Goal: Task Accomplishment & Management: Manage account settings

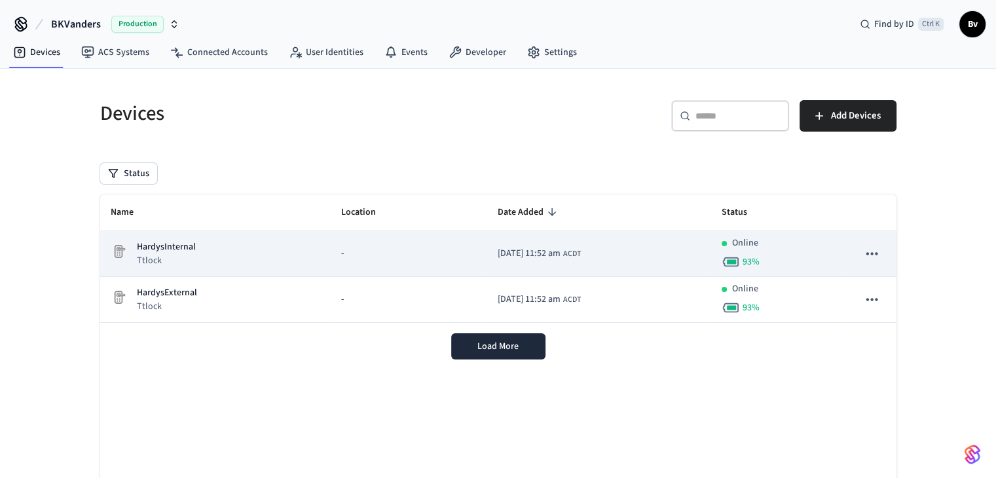
click at [182, 250] on p "HardysInternal" at bounding box center [166, 247] width 59 height 14
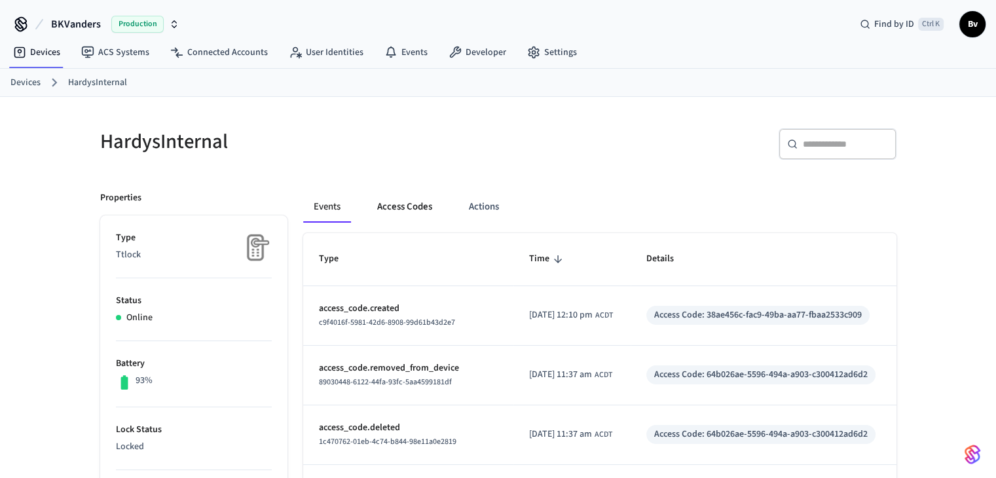
click at [407, 206] on button "Access Codes" at bounding box center [405, 206] width 76 height 31
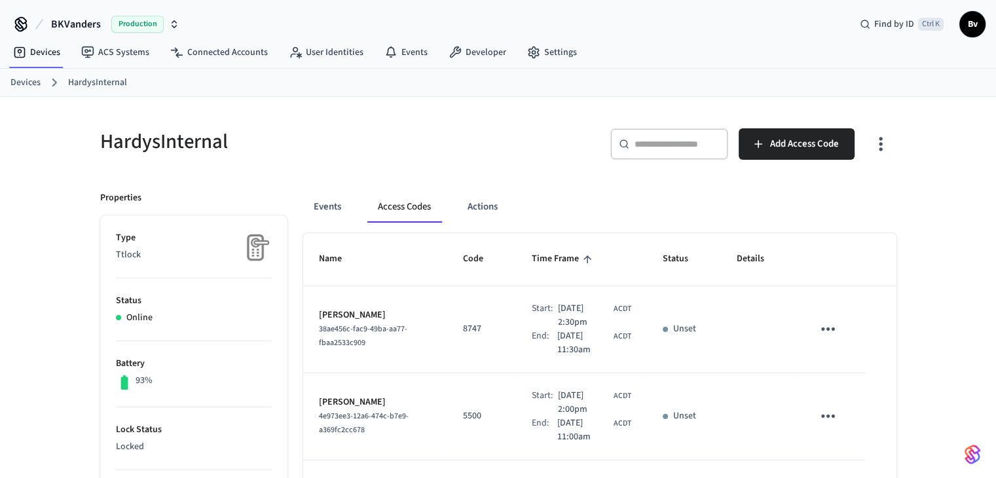
click at [827, 327] on icon "sticky table" at bounding box center [828, 329] width 20 height 20
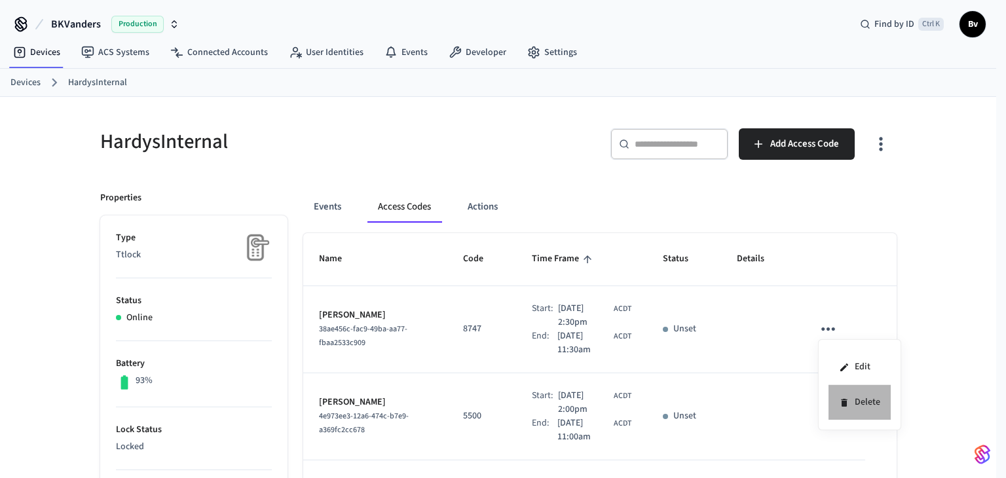
click at [853, 404] on li "Delete" at bounding box center [860, 402] width 62 height 35
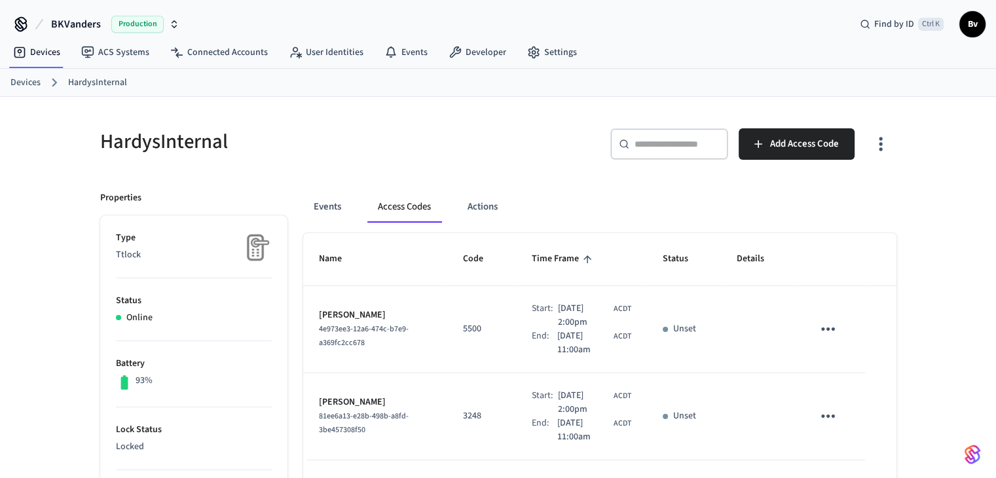
click at [21, 82] on link "Devices" at bounding box center [25, 83] width 30 height 14
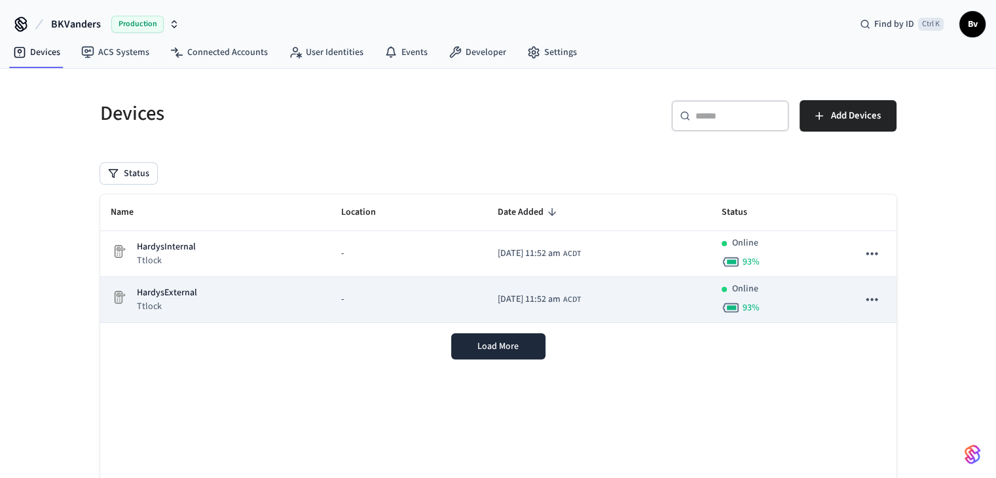
click at [498, 297] on span "[DATE] 11:52 am" at bounding box center [529, 300] width 63 height 14
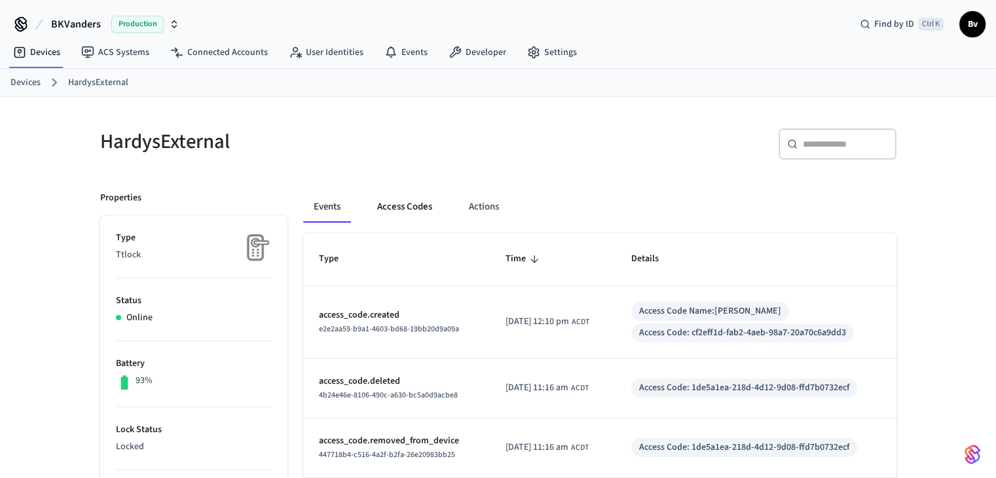
click at [396, 202] on button "Access Codes" at bounding box center [405, 206] width 76 height 31
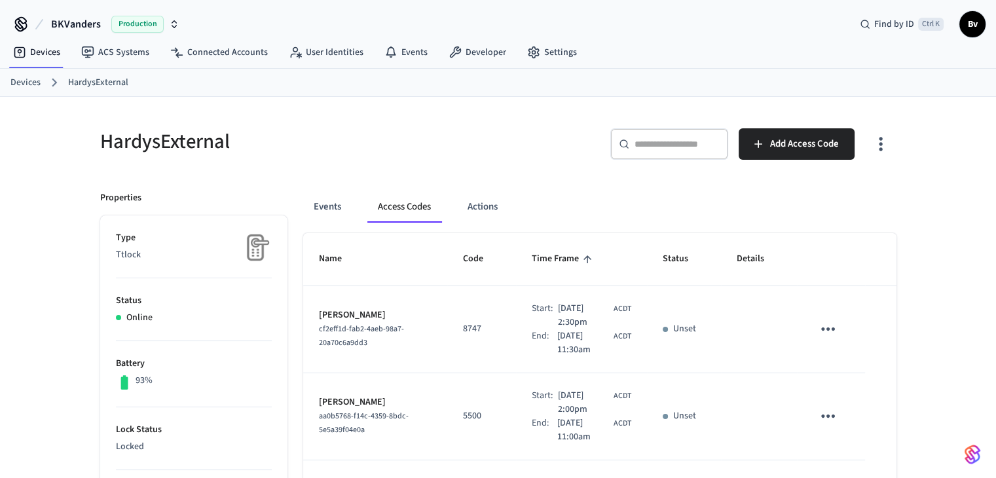
click at [828, 326] on icon "sticky table" at bounding box center [828, 329] width 20 height 20
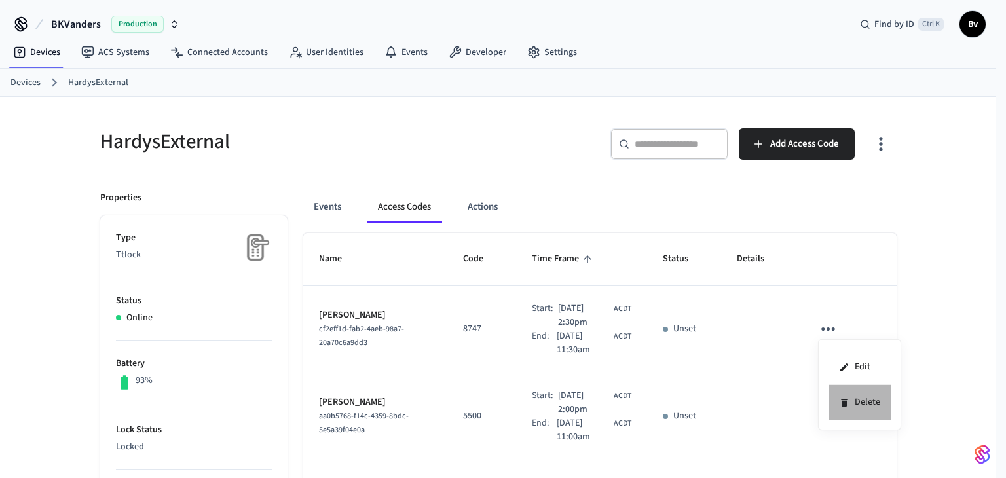
click at [857, 401] on li "Delete" at bounding box center [860, 402] width 62 height 35
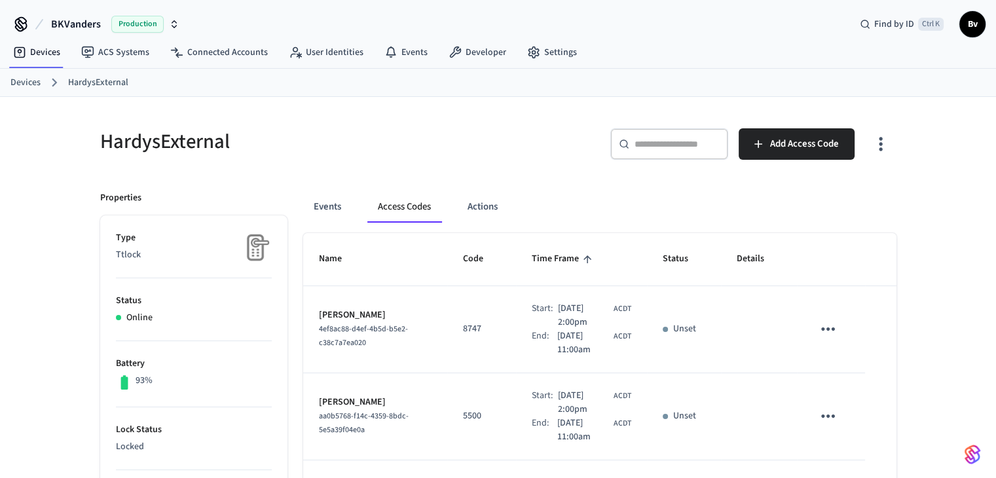
click at [21, 79] on link "Devices" at bounding box center [25, 83] width 30 height 14
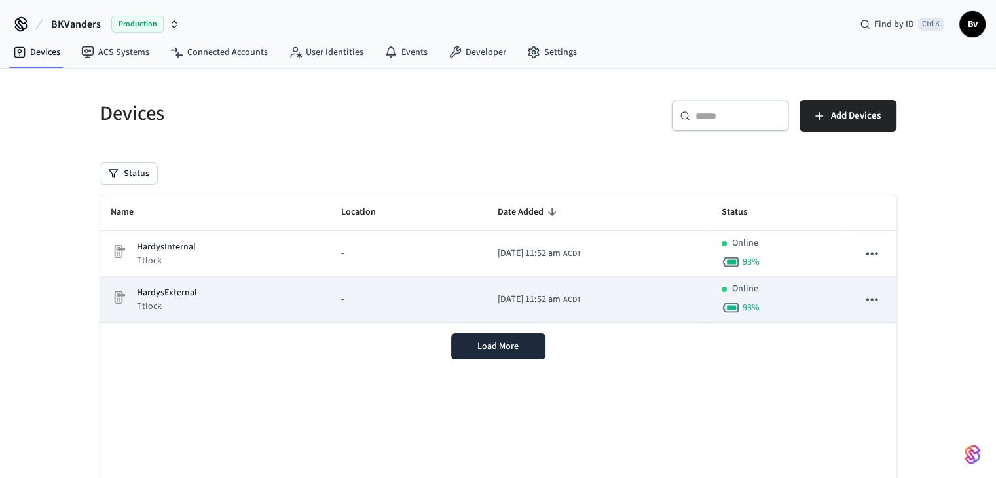
click at [214, 295] on div "HardysExternal Ttlock" at bounding box center [216, 299] width 210 height 27
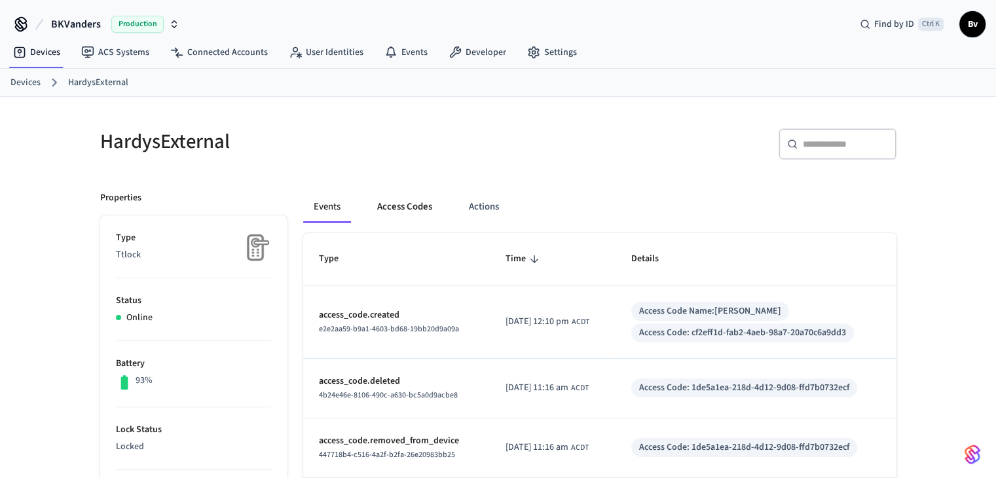
click at [413, 209] on button "Access Codes" at bounding box center [405, 206] width 76 height 31
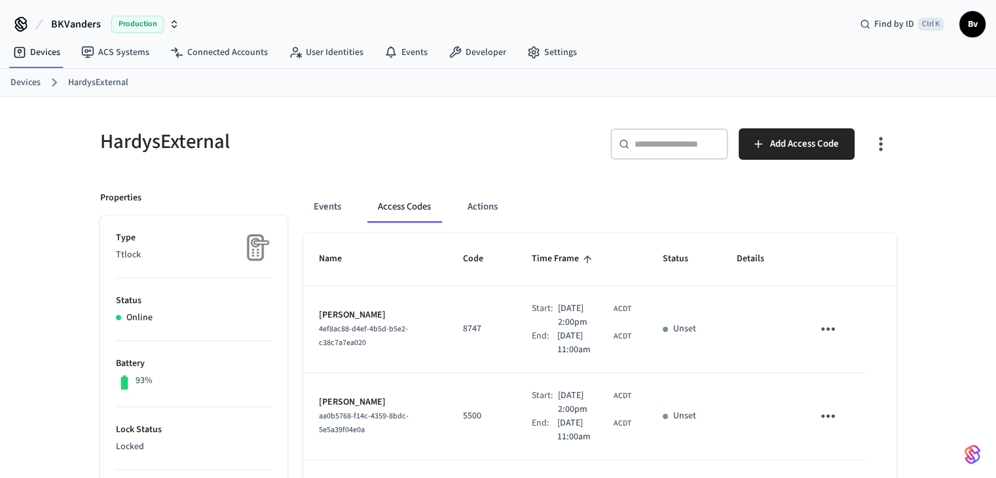
click at [28, 84] on link "Devices" at bounding box center [25, 83] width 30 height 14
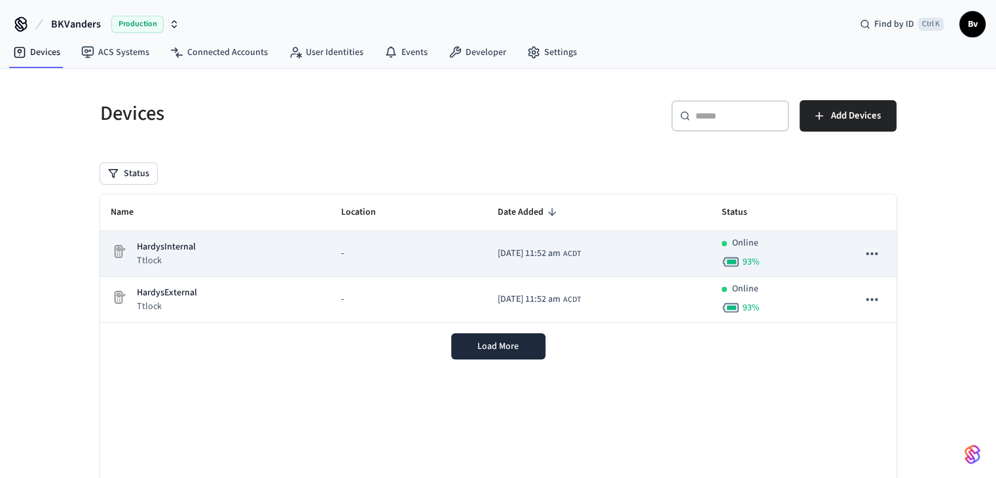
click at [170, 247] on p "HardysInternal" at bounding box center [166, 247] width 59 height 14
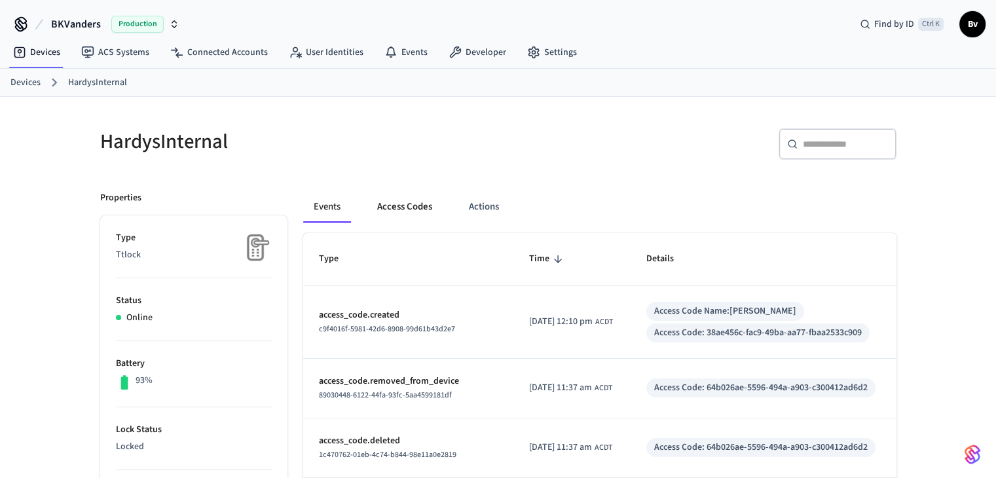
click at [402, 204] on button "Access Codes" at bounding box center [405, 206] width 76 height 31
